Goal: Task Accomplishment & Management: Use online tool/utility

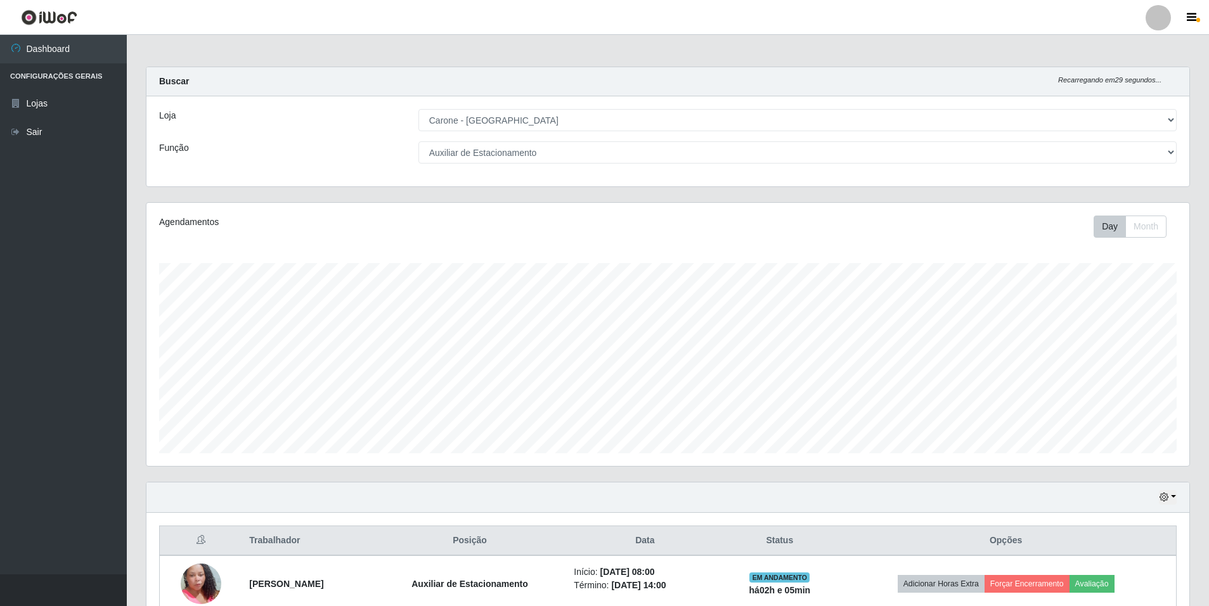
select select "528"
click at [1169, 152] on select "[Selecione...] Auxiliar de Depósito Auxiliar de Depósito + Auxiliar de Depósito…" at bounding box center [798, 152] width 758 height 22
click at [419, 141] on select "[Selecione...] Auxiliar de Depósito Auxiliar de Depósito + Auxiliar de Depósito…" at bounding box center [798, 152] width 758 height 22
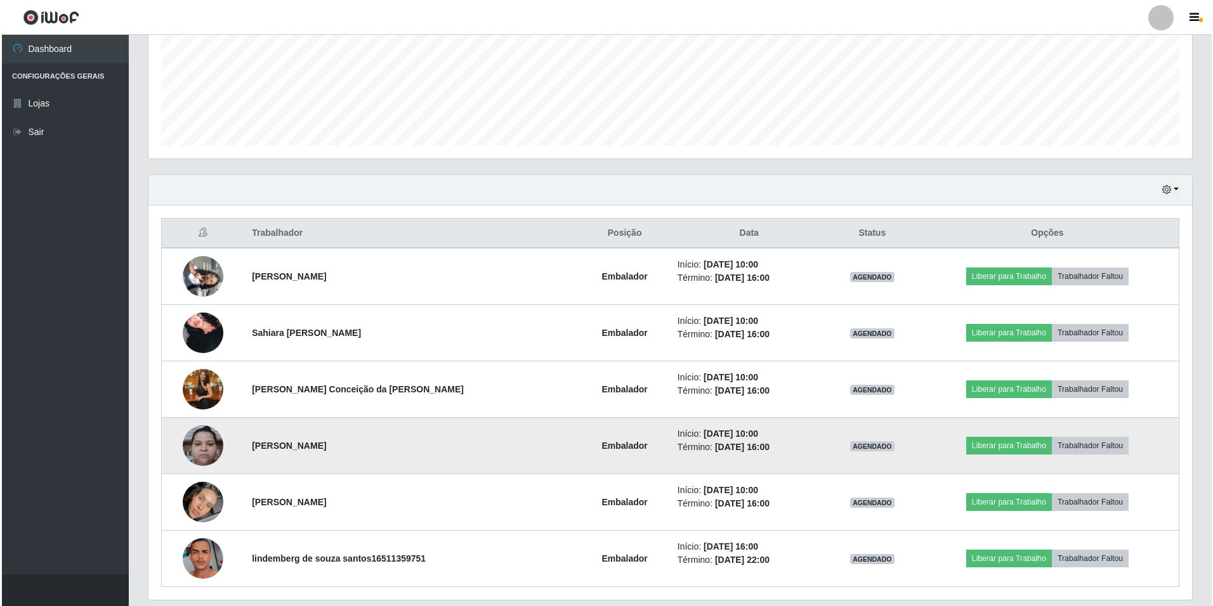
scroll to position [285, 0]
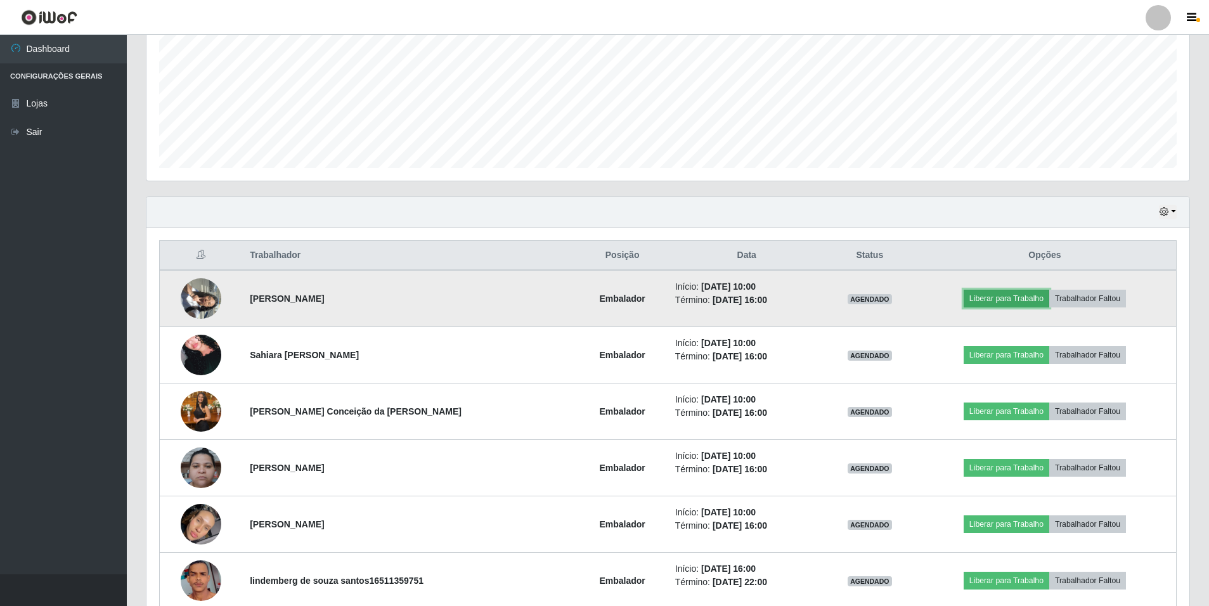
click at [998, 299] on button "Liberar para Trabalho" at bounding box center [1007, 299] width 86 height 18
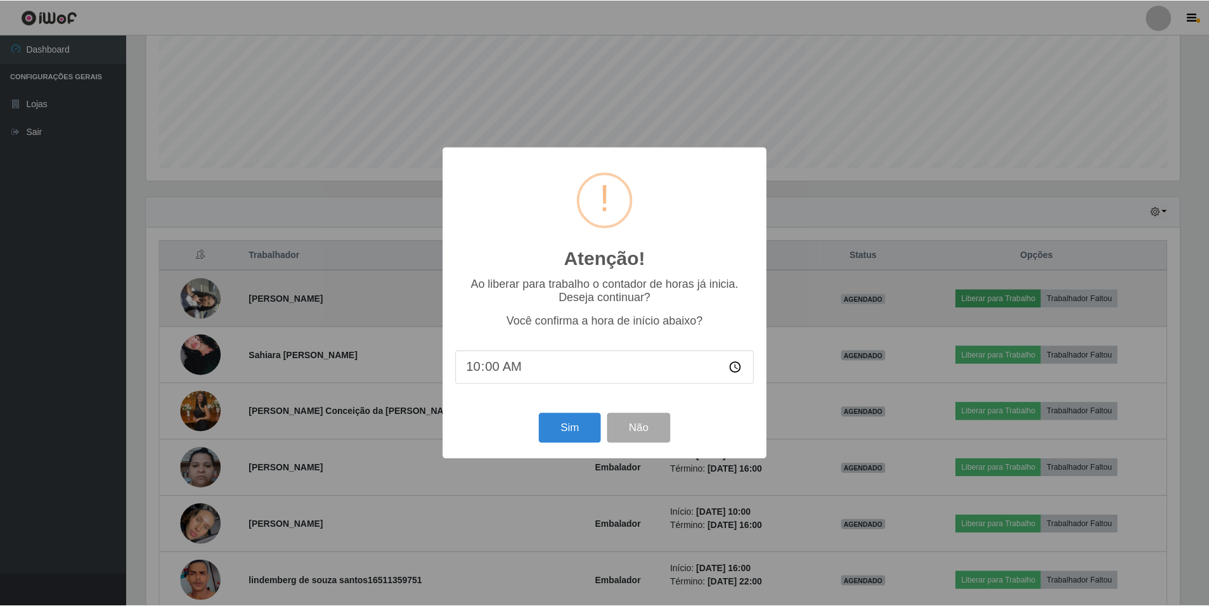
scroll to position [263, 1037]
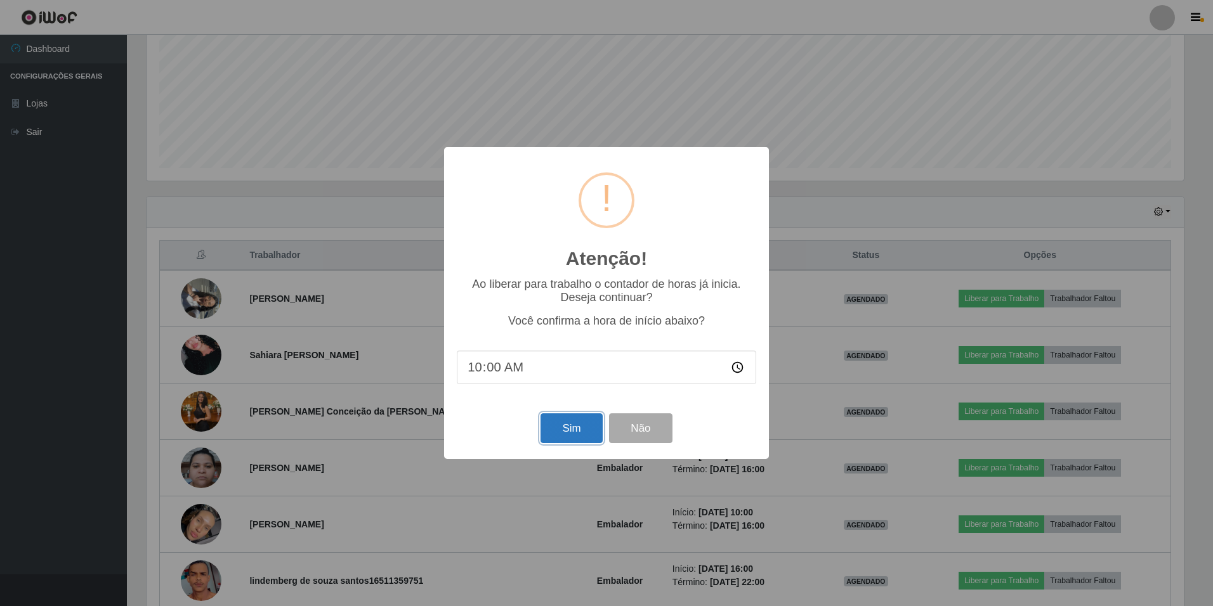
click at [557, 436] on button "Sim" at bounding box center [571, 428] width 62 height 30
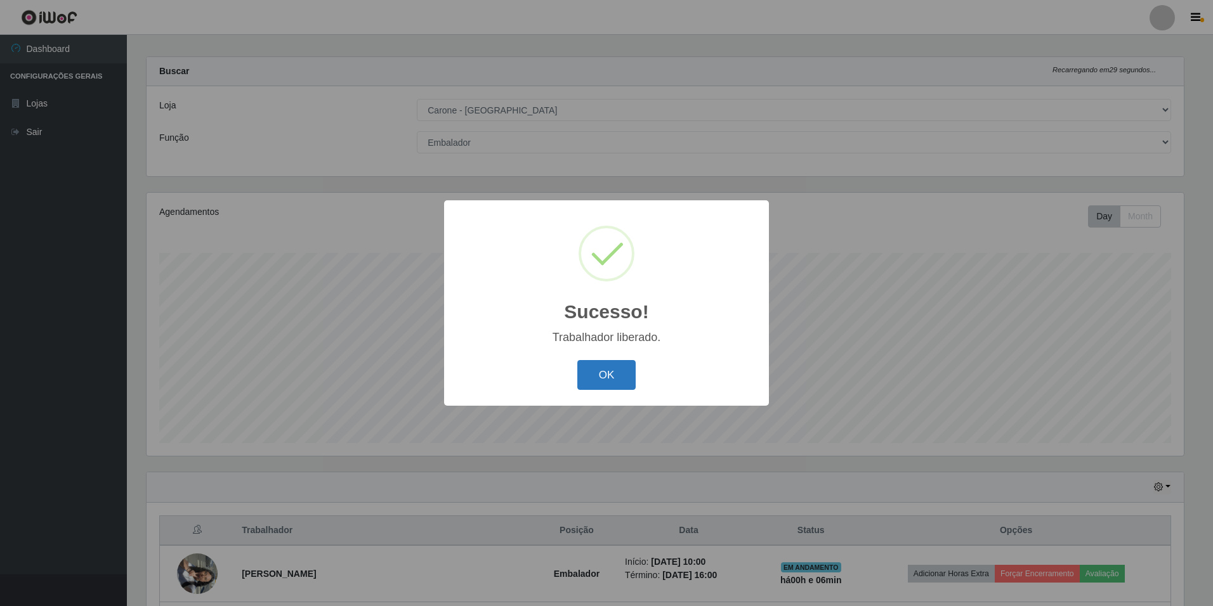
click at [601, 374] on button "OK" at bounding box center [606, 375] width 59 height 30
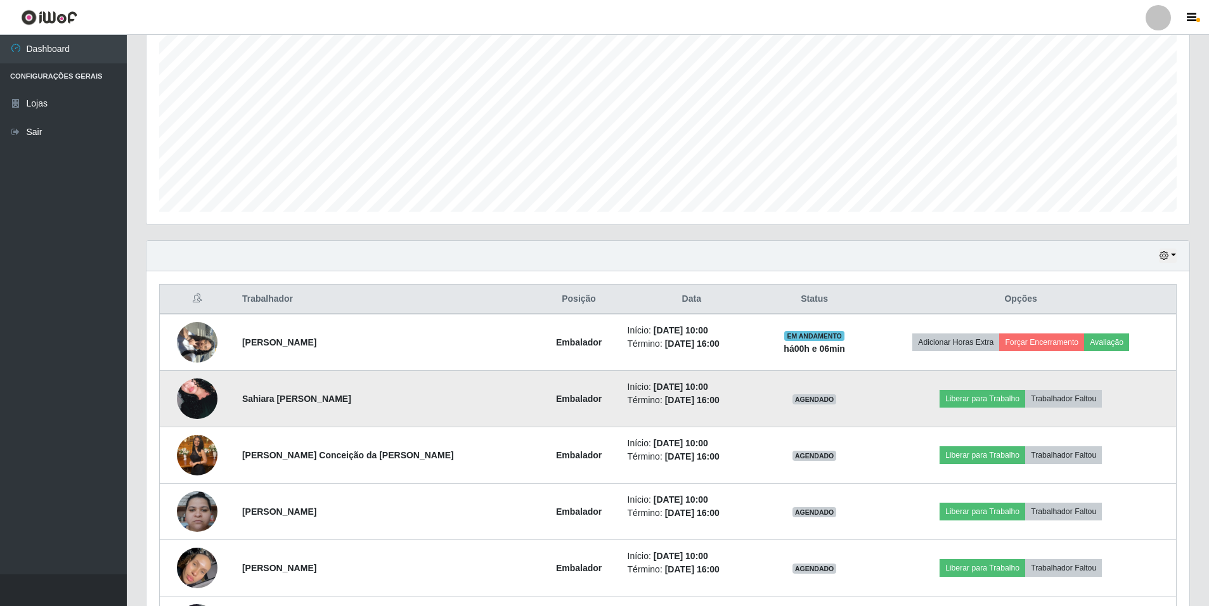
scroll to position [264, 0]
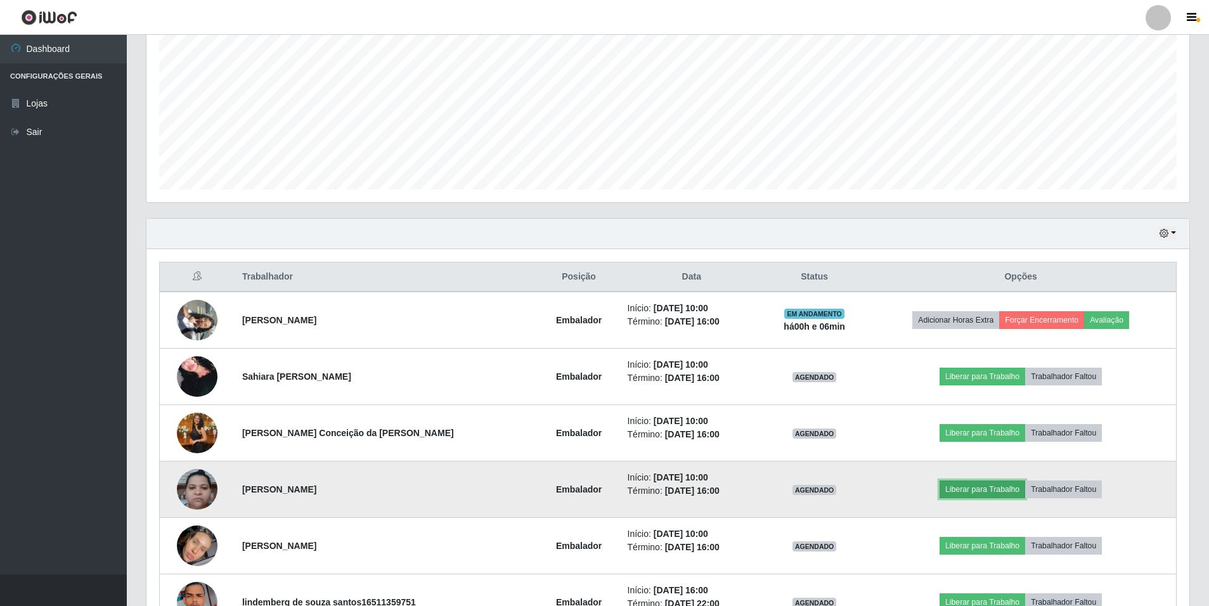
click at [959, 492] on button "Liberar para Trabalho" at bounding box center [983, 490] width 86 height 18
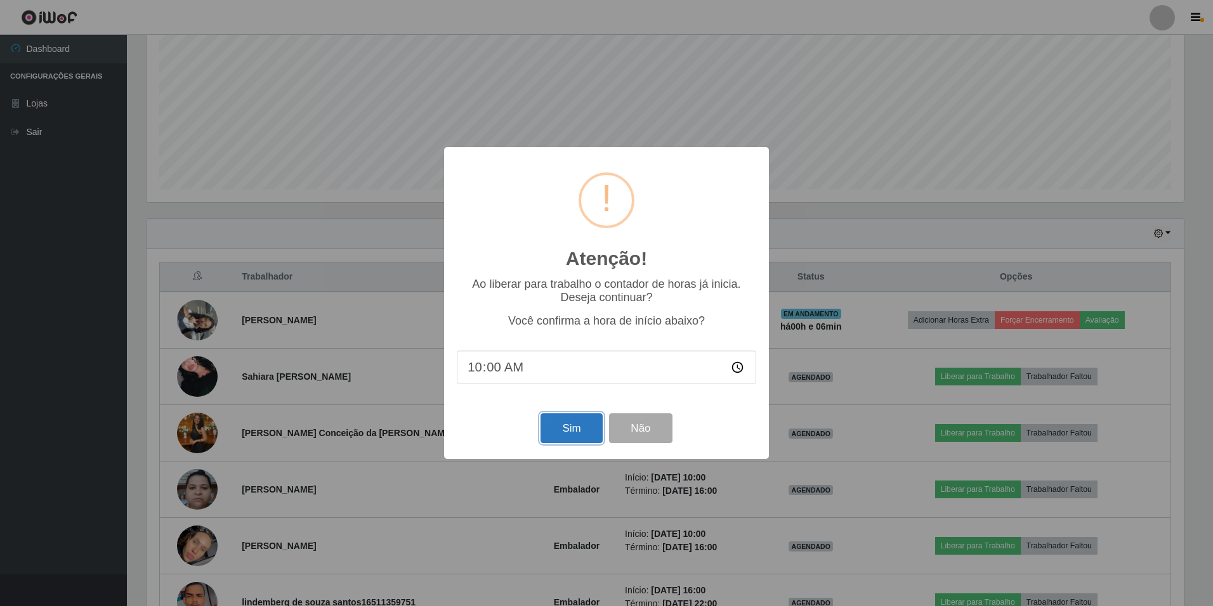
click at [577, 431] on button "Sim" at bounding box center [571, 428] width 62 height 30
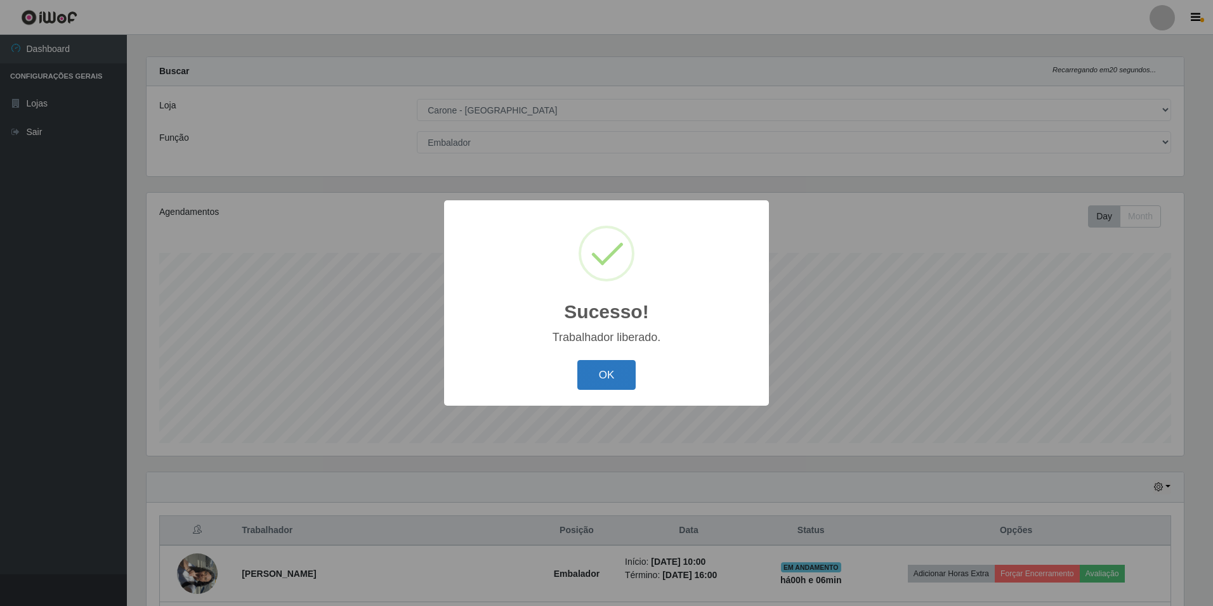
click at [608, 370] on button "OK" at bounding box center [606, 375] width 59 height 30
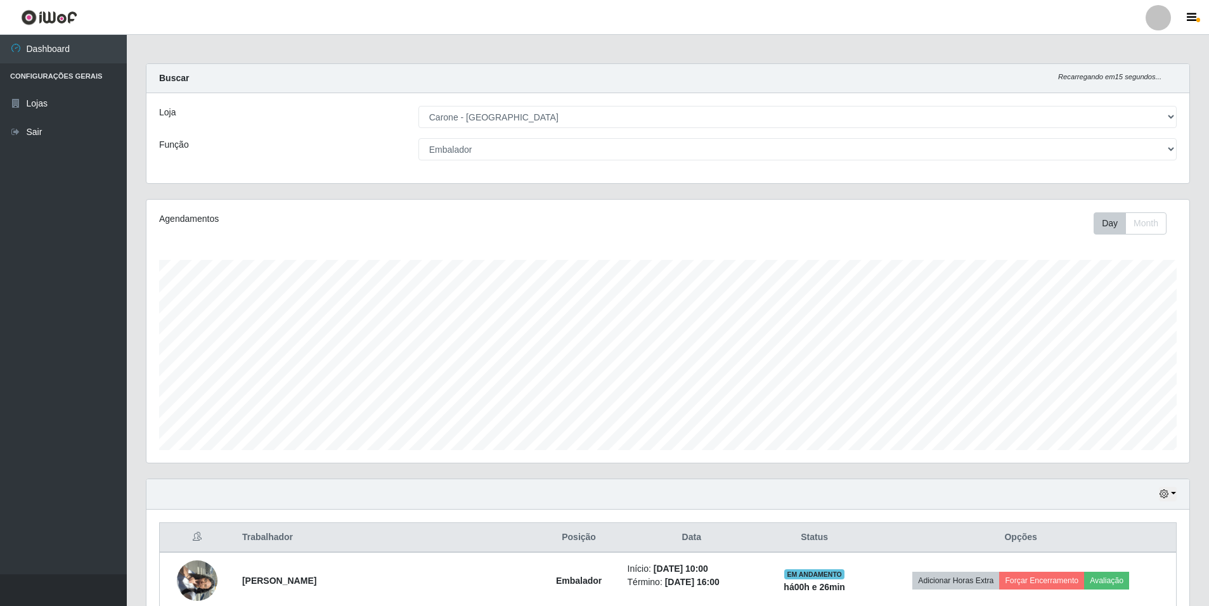
scroll to position [0, 0]
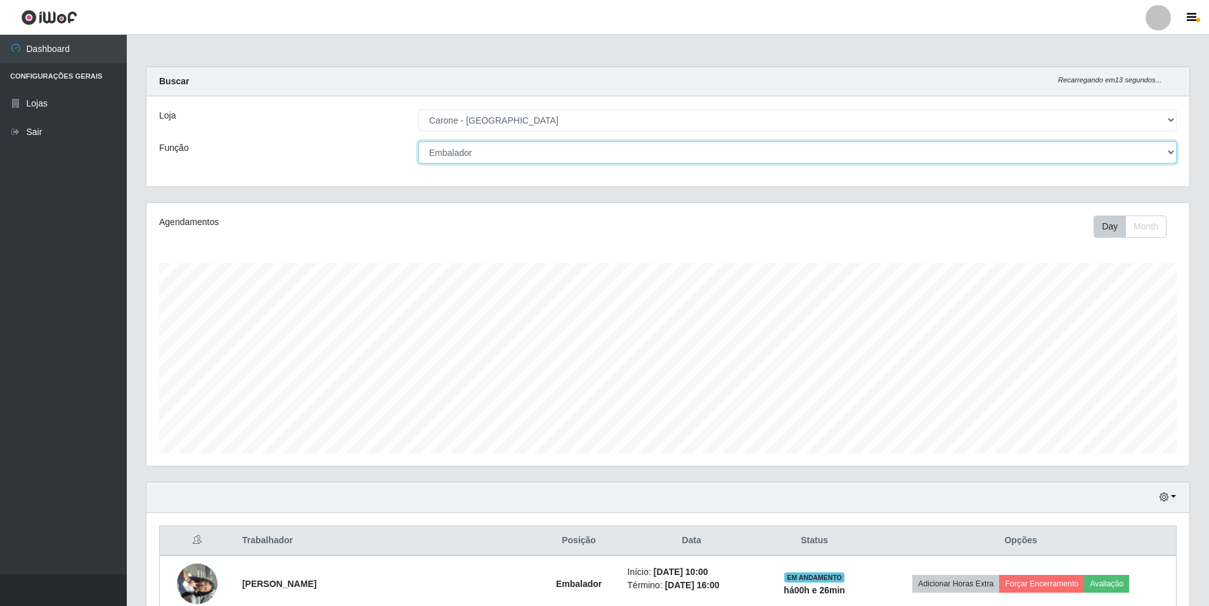
click at [1173, 153] on select "[Selecione...] Auxiliar de Depósito Auxiliar de Depósito + Auxiliar de Depósito…" at bounding box center [798, 152] width 758 height 22
click at [419, 141] on select "[Selecione...] Auxiliar de Depósito Auxiliar de Depósito + Auxiliar de Depósito…" at bounding box center [798, 152] width 758 height 22
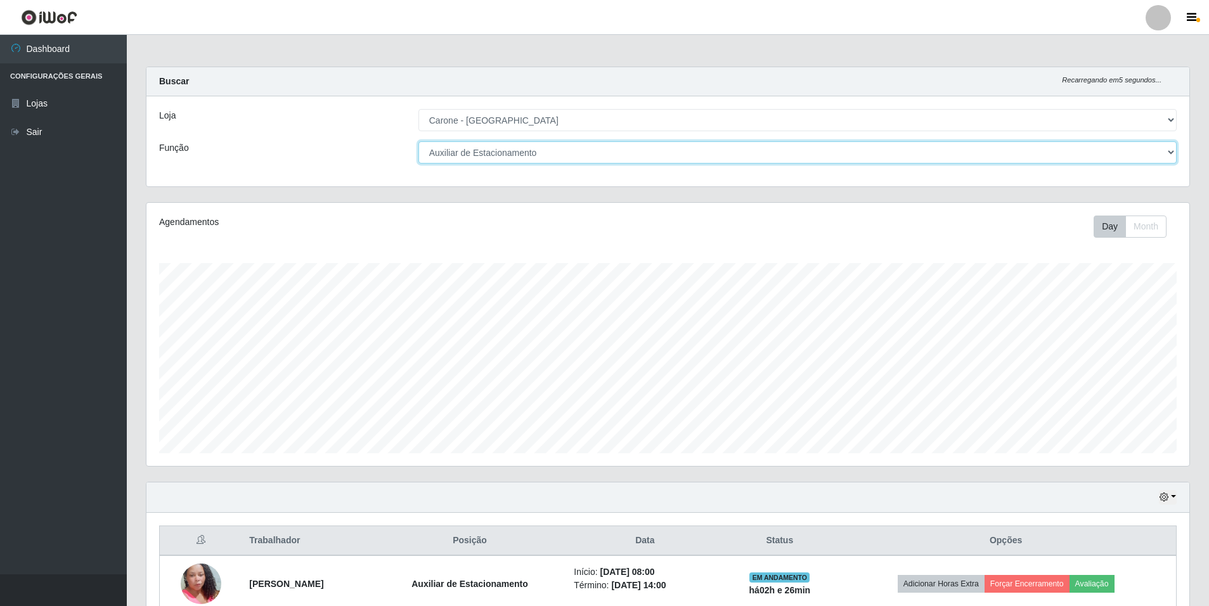
click at [1171, 151] on select "[Selecione...] Auxiliar de Depósito Auxiliar de Depósito + Auxiliar de Depósito…" at bounding box center [798, 152] width 758 height 22
click at [419, 141] on select "[Selecione...] Auxiliar de Depósito Auxiliar de Depósito + Auxiliar de Depósito…" at bounding box center [798, 152] width 758 height 22
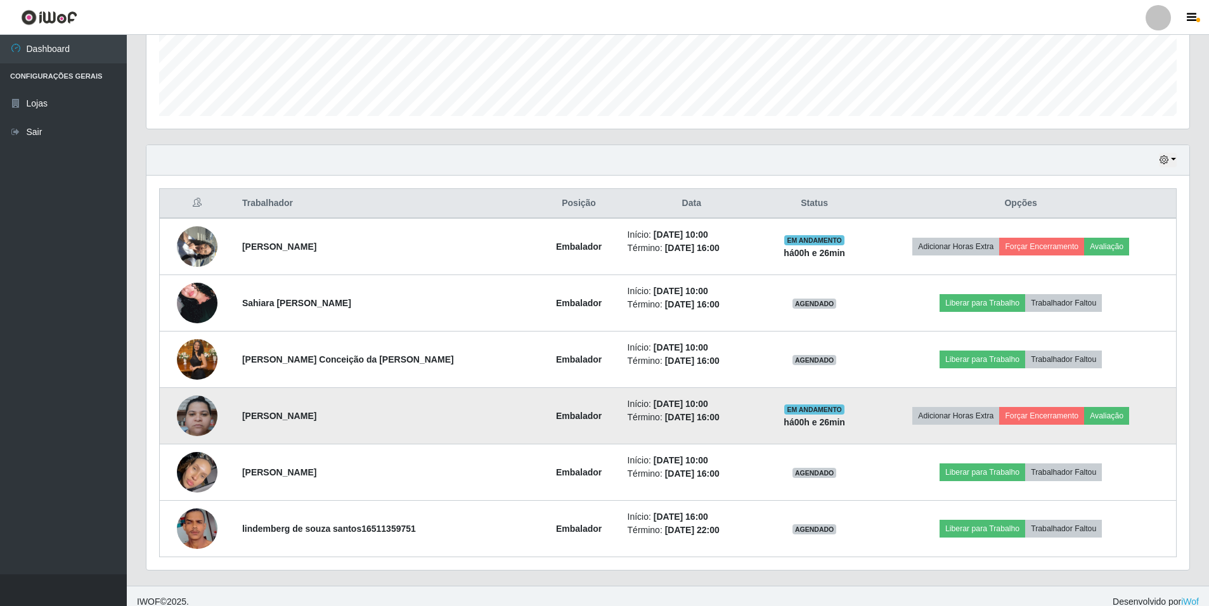
scroll to position [349, 0]
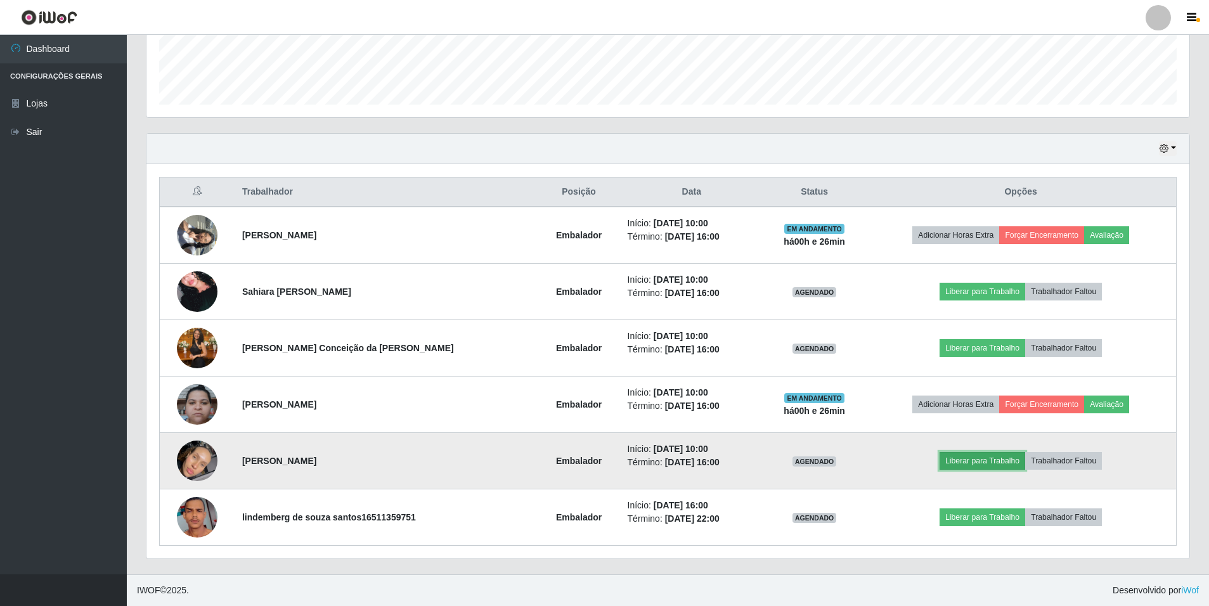
click at [982, 458] on button "Liberar para Trabalho" at bounding box center [983, 461] width 86 height 18
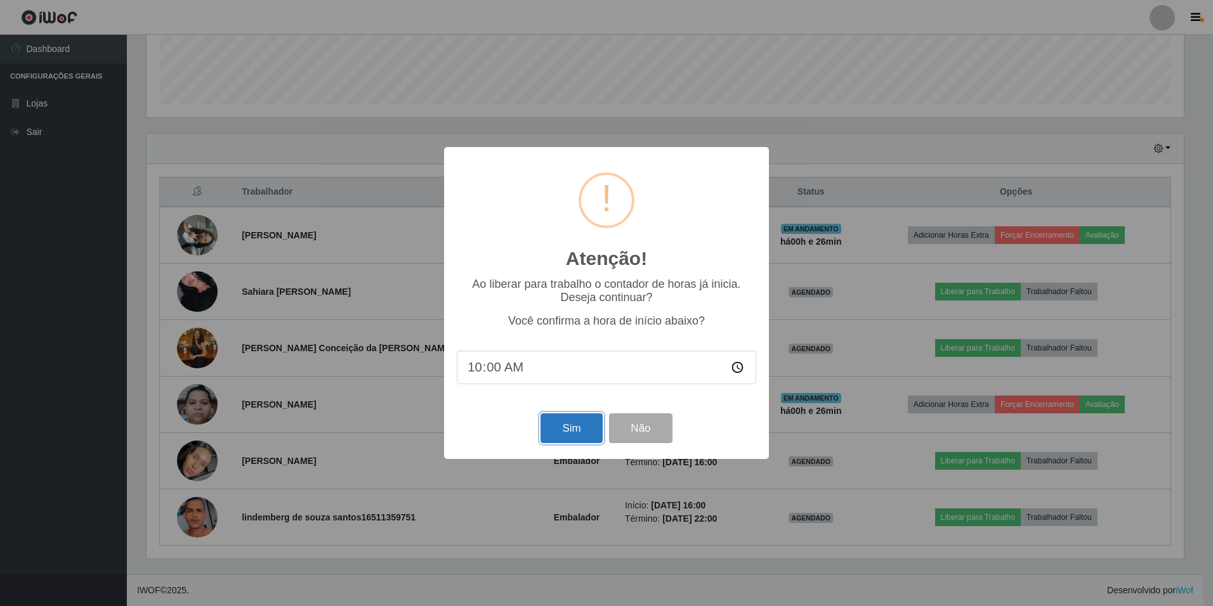
click at [585, 421] on button "Sim" at bounding box center [571, 428] width 62 height 30
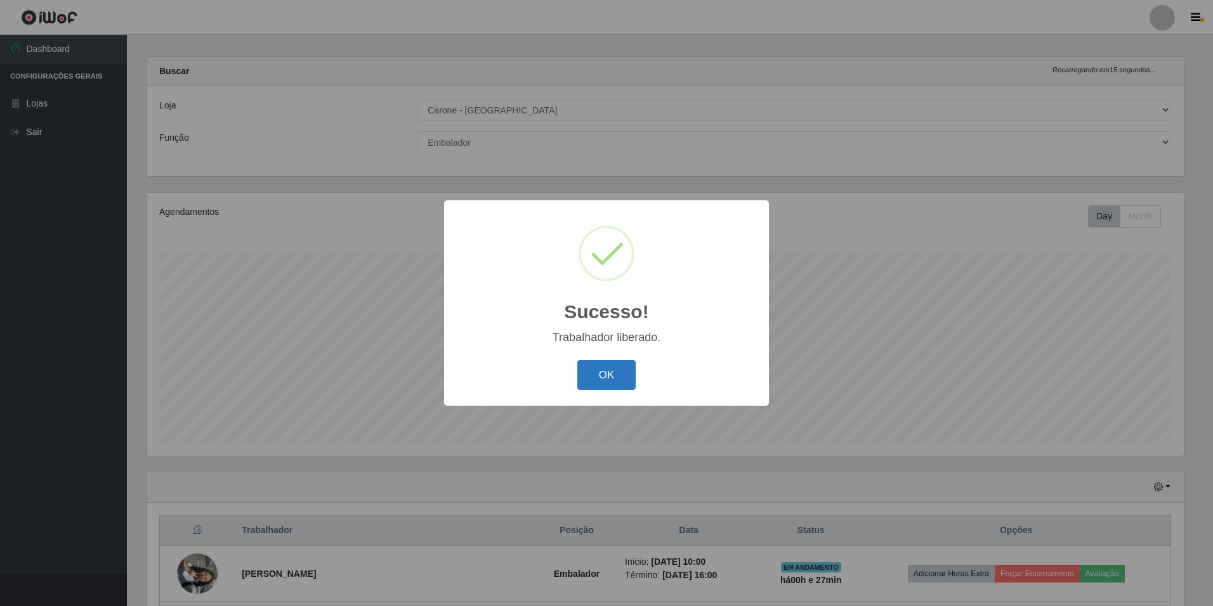
click at [602, 370] on button "OK" at bounding box center [606, 375] width 59 height 30
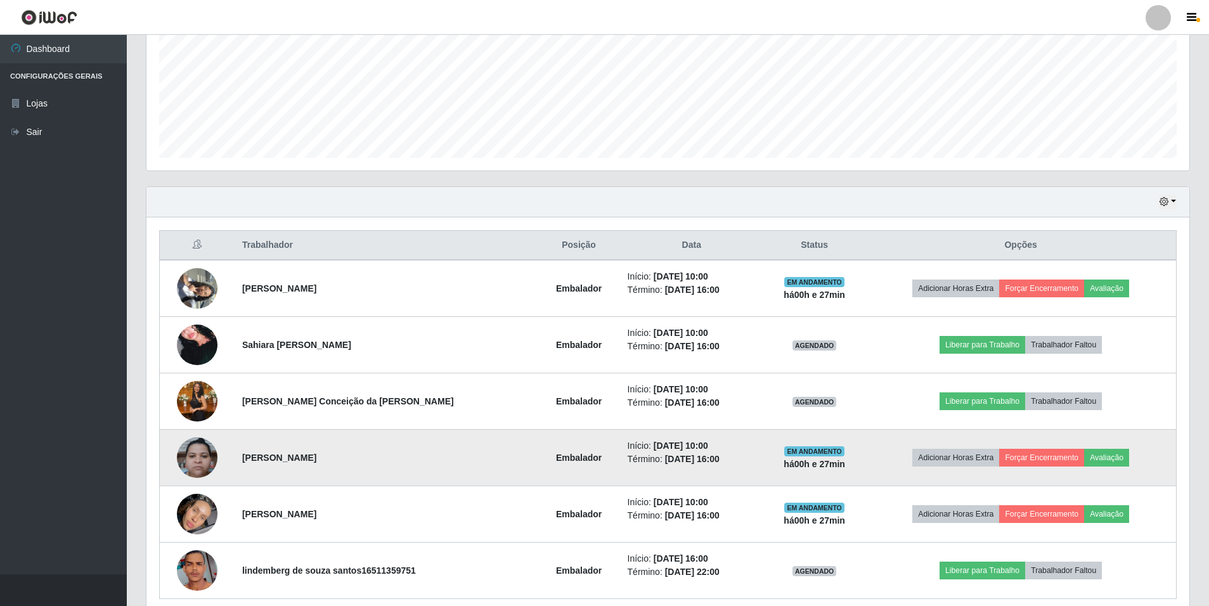
scroll to position [327, 0]
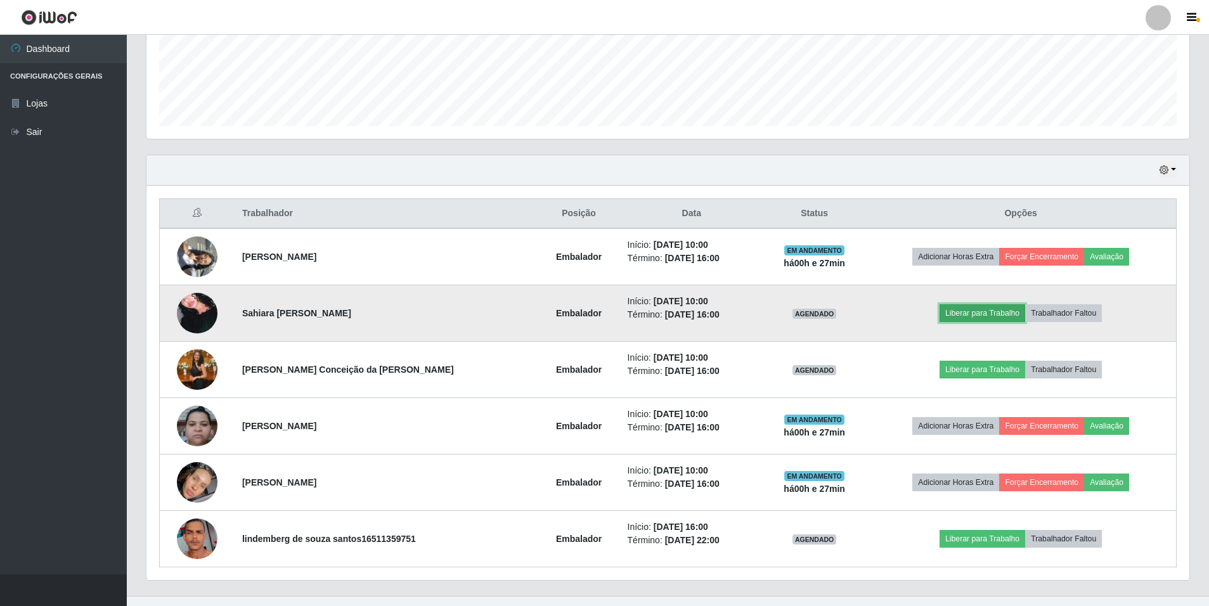
click at [965, 313] on button "Liberar para Trabalho" at bounding box center [983, 313] width 86 height 18
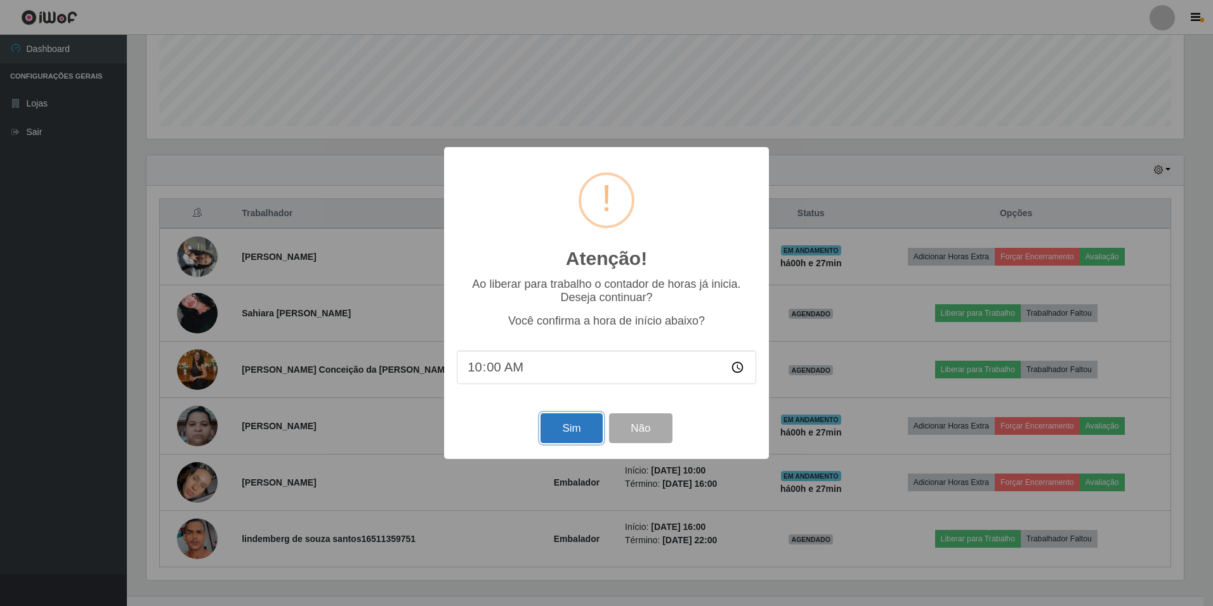
click at [571, 430] on button "Sim" at bounding box center [571, 428] width 62 height 30
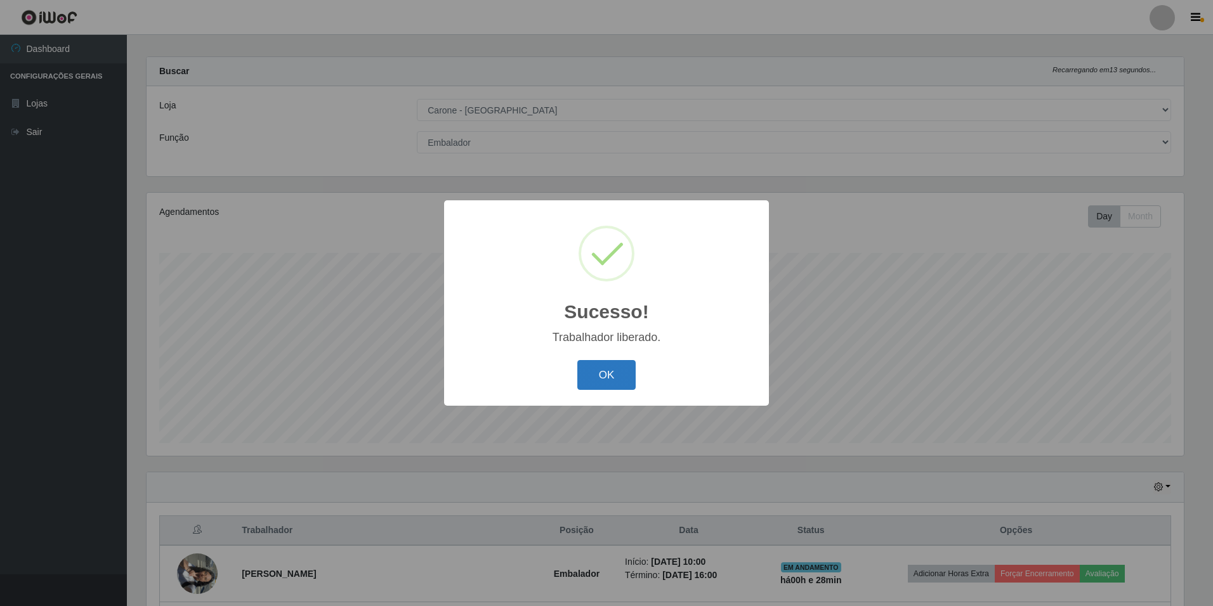
click at [597, 376] on button "OK" at bounding box center [606, 375] width 59 height 30
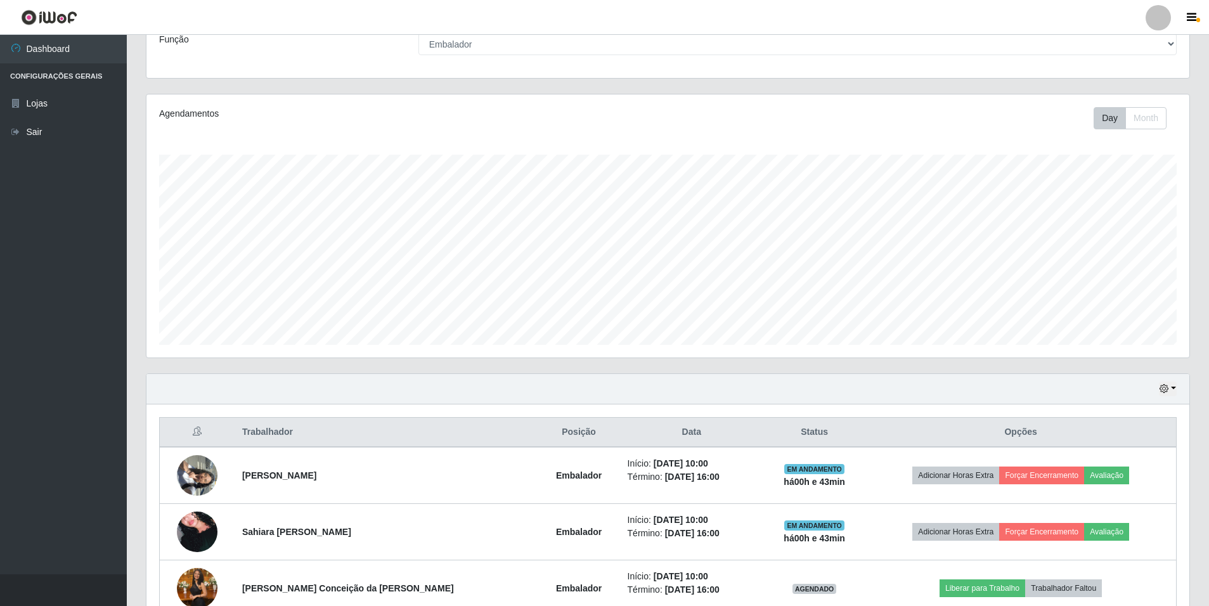
scroll to position [0, 0]
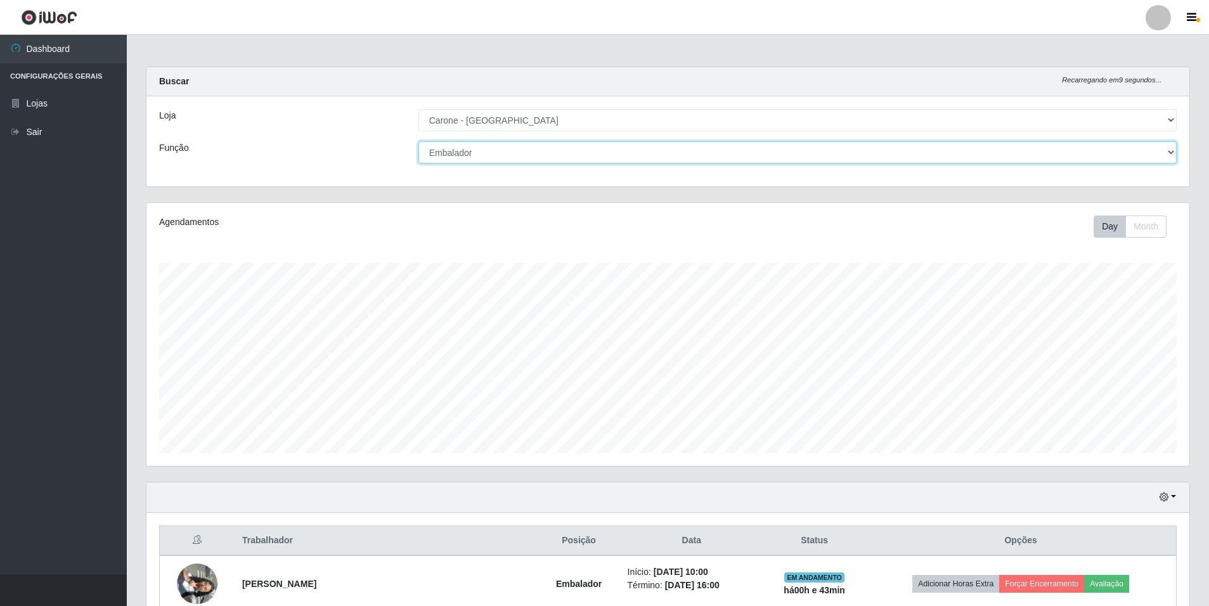
click at [1172, 152] on select "[Selecione...] Auxiliar de Depósito Auxiliar de Depósito + Auxiliar de Depósito…" at bounding box center [798, 152] width 758 height 22
select select "4"
click at [419, 141] on select "[Selecione...] Auxiliar de Depósito Auxiliar de Depósito + Auxiliar de Depósito…" at bounding box center [798, 152] width 758 height 22
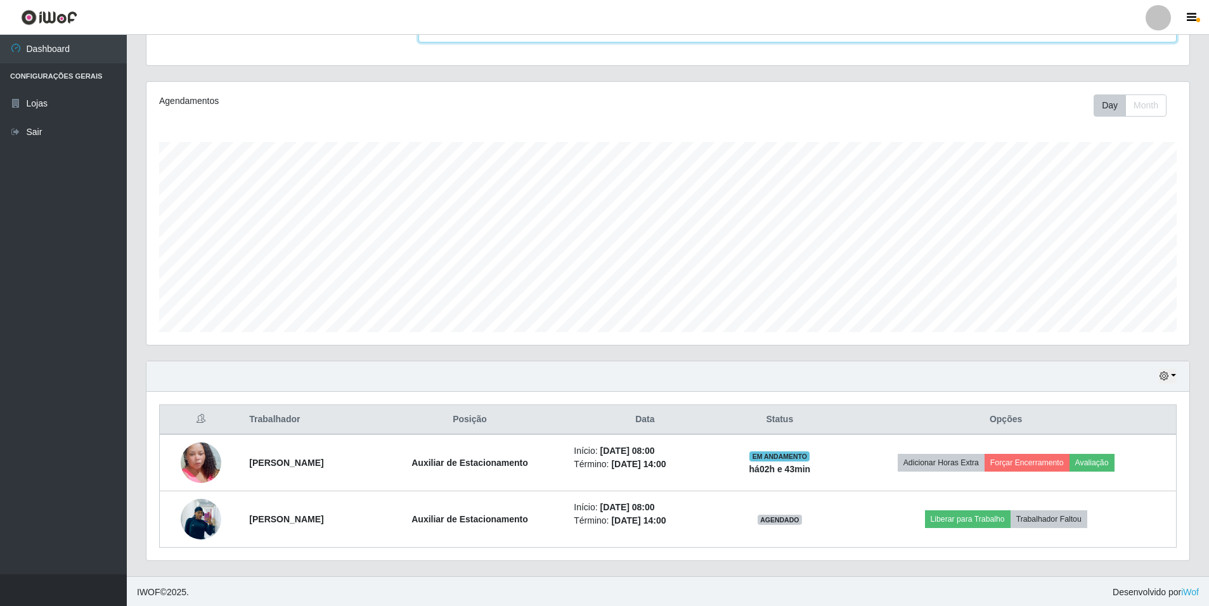
scroll to position [123, 0]
